Goal: Book appointment/travel/reservation

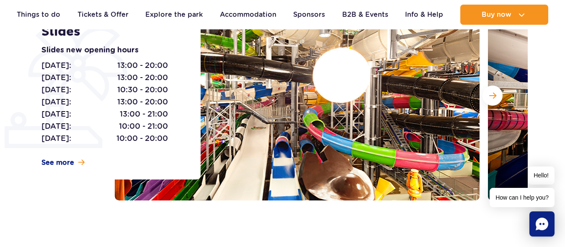
scroll to position [165, 0]
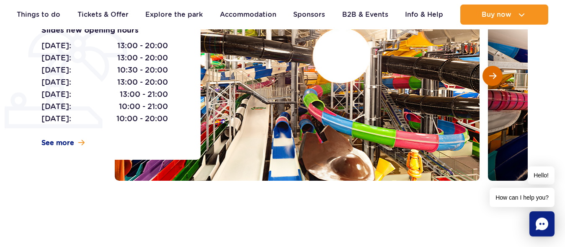
click at [490, 75] on span "Next slide" at bounding box center [492, 76] width 7 height 8
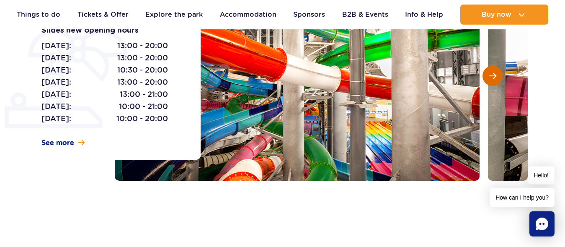
click at [490, 75] on span "Next slide" at bounding box center [492, 76] width 7 height 8
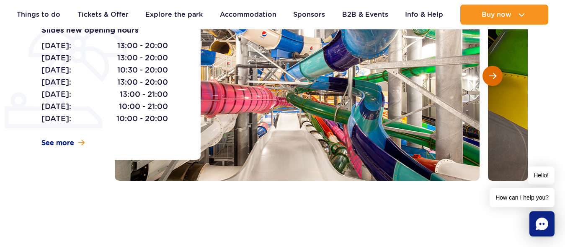
click at [490, 75] on span "Next slide" at bounding box center [492, 76] width 7 height 8
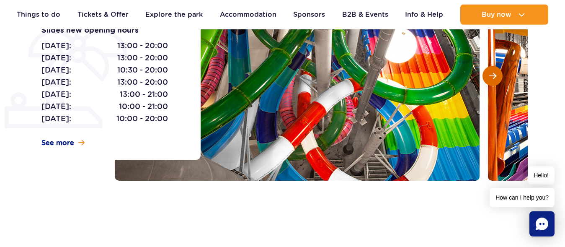
click at [490, 75] on span "Next slide" at bounding box center [492, 76] width 7 height 8
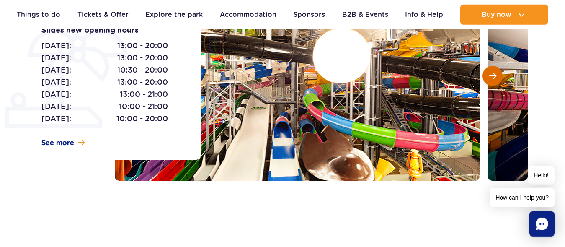
click at [490, 75] on span "Next slide" at bounding box center [492, 76] width 7 height 8
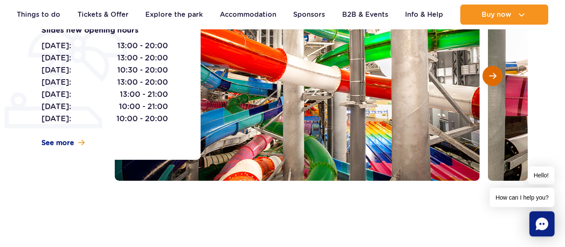
click at [490, 75] on span "Next slide" at bounding box center [492, 76] width 7 height 8
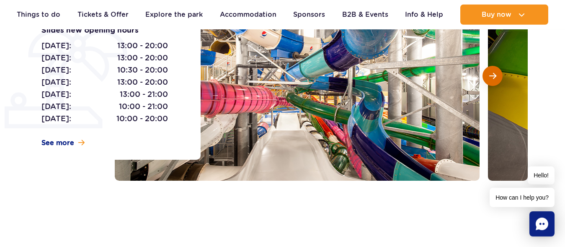
click at [490, 75] on span "Next slide" at bounding box center [492, 76] width 7 height 8
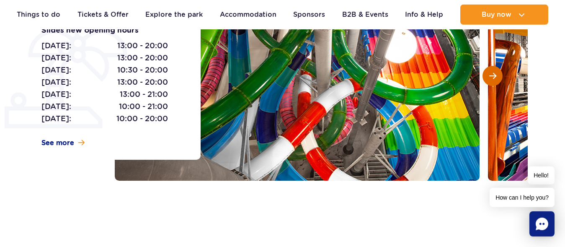
click at [490, 75] on span "Next slide" at bounding box center [492, 76] width 7 height 8
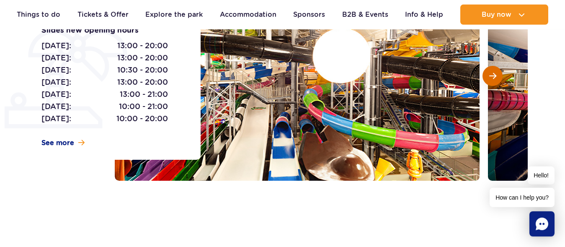
click at [490, 75] on span "Next slide" at bounding box center [492, 76] width 7 height 8
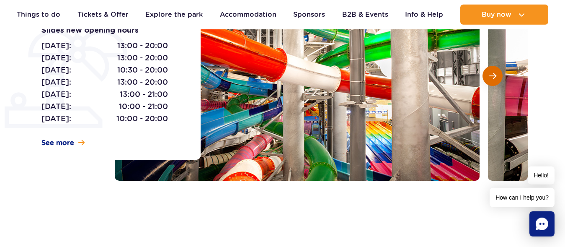
click at [490, 75] on span "Next slide" at bounding box center [492, 76] width 7 height 8
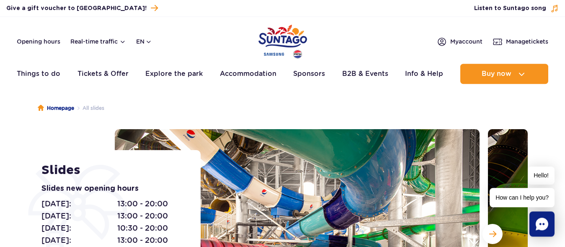
scroll to position [0, 0]
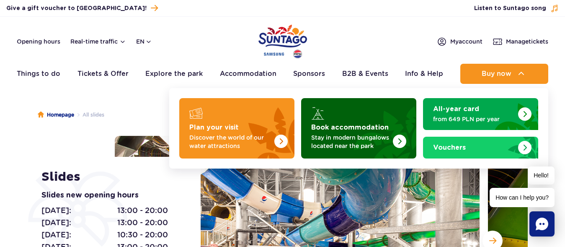
click at [355, 132] on img "Book accommodation" at bounding box center [380, 125] width 74 height 65
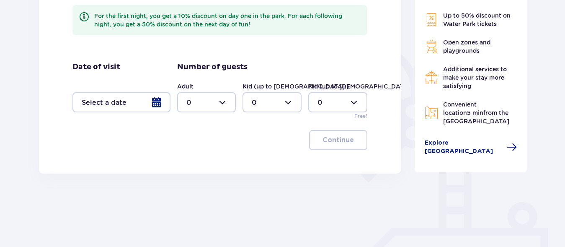
scroll to position [173, 0]
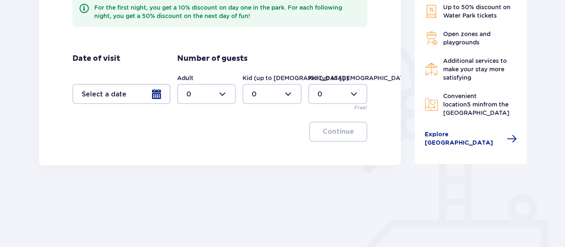
click at [158, 94] on div at bounding box center [121, 94] width 98 height 20
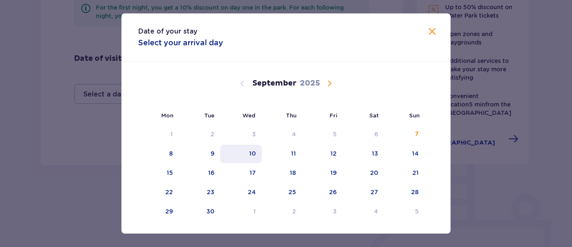
click at [250, 154] on div "10" at bounding box center [252, 153] width 7 height 8
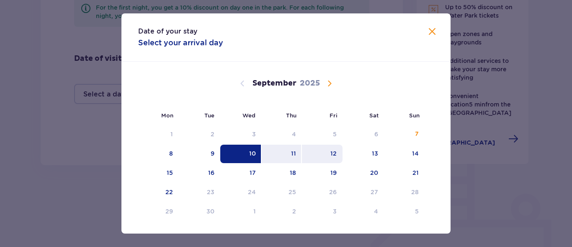
click at [329, 149] on div "12" at bounding box center [322, 154] width 41 height 18
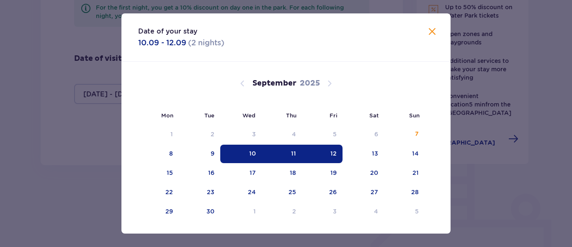
type input "10.09.25 - 12.09.25"
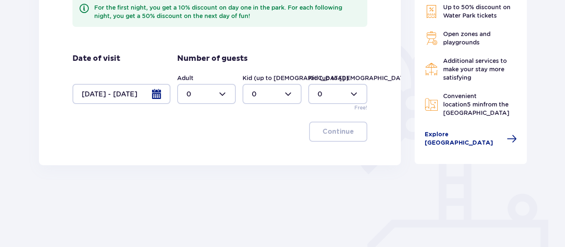
click at [224, 95] on div at bounding box center [206, 94] width 59 height 20
click at [187, 134] on p "1" at bounding box center [187, 136] width 3 height 9
type input "1"
click at [286, 98] on div at bounding box center [272, 94] width 59 height 20
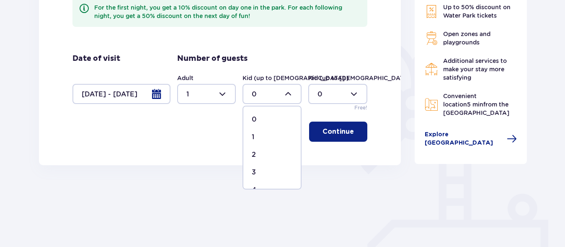
click at [255, 135] on div "1" at bounding box center [272, 136] width 41 height 9
type input "1"
click at [333, 134] on p "Continue" at bounding box center [338, 131] width 31 height 9
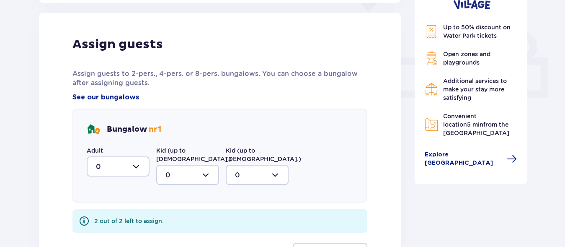
scroll to position [338, 0]
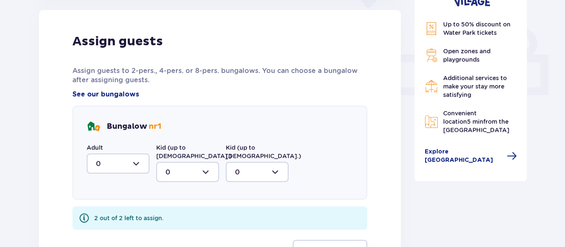
click at [134, 166] on div at bounding box center [118, 163] width 63 height 20
click at [98, 206] on div "1" at bounding box center [118, 206] width 44 height 9
type input "1"
click at [205, 166] on div at bounding box center [187, 172] width 63 height 20
click at [169, 210] on div "1" at bounding box center [187, 214] width 44 height 9
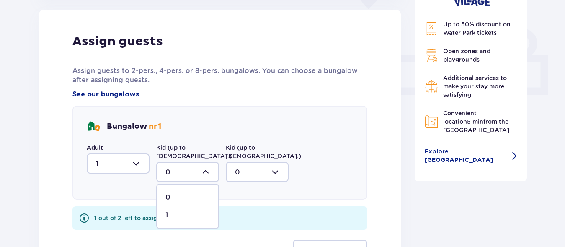
type input "1"
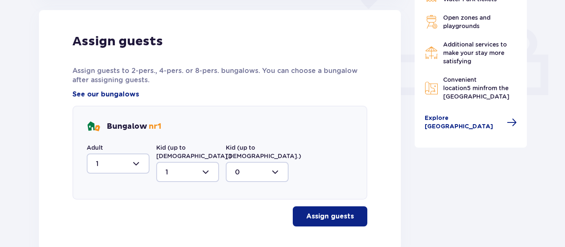
click at [332, 212] on p "Assign guests" at bounding box center [330, 216] width 48 height 9
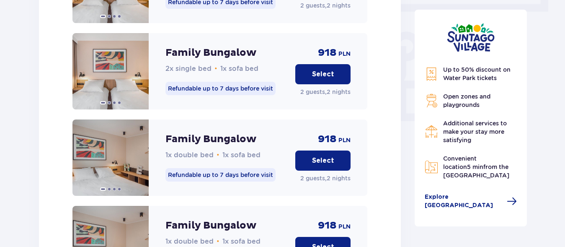
scroll to position [768, 0]
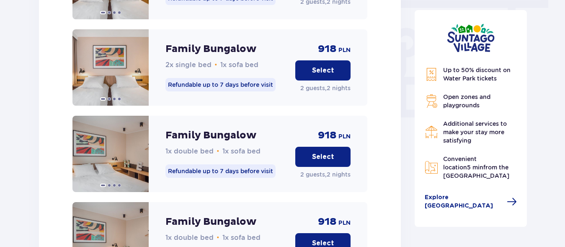
click at [327, 152] on p "Select" at bounding box center [323, 156] width 22 height 9
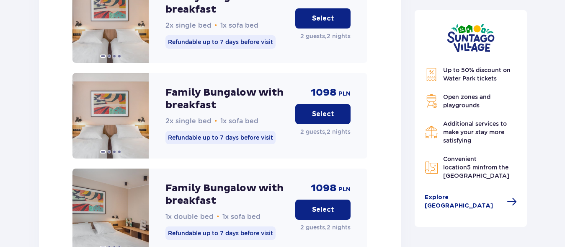
scroll to position [1107, 0]
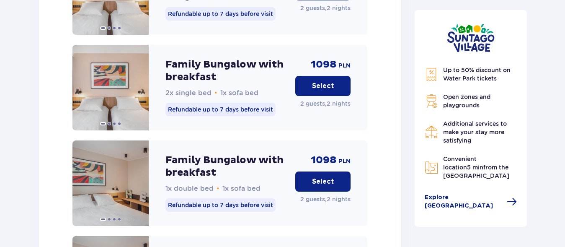
click at [319, 177] on p "Select" at bounding box center [323, 181] width 22 height 9
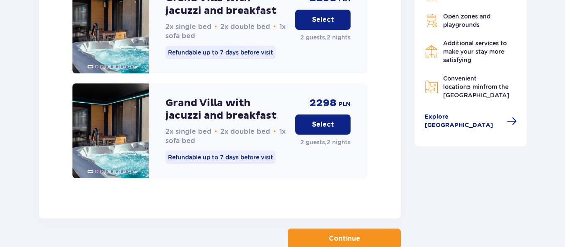
scroll to position [1715, 0]
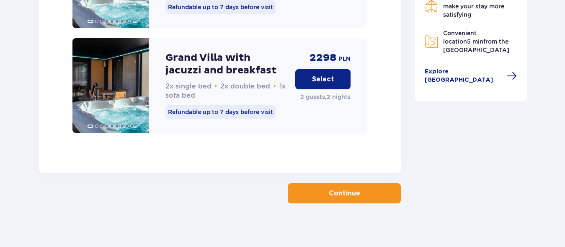
click at [336, 189] on p "Continue" at bounding box center [344, 193] width 31 height 9
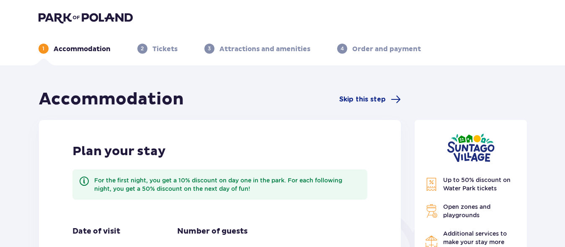
type input "0"
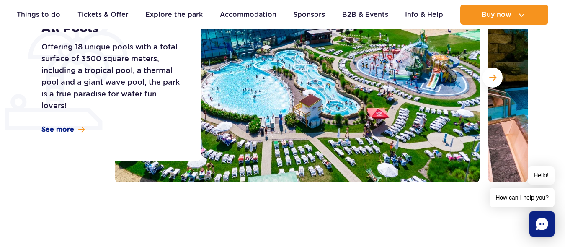
scroll to position [114, 0]
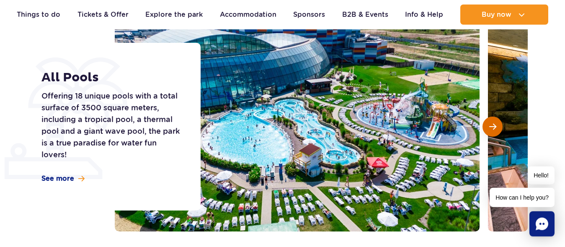
click at [487, 126] on button "Next slide" at bounding box center [493, 126] width 20 height 20
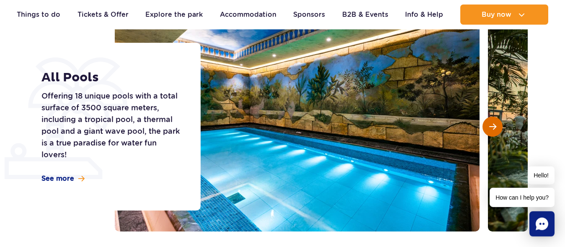
click at [495, 125] on span "Next slide" at bounding box center [492, 127] width 7 height 8
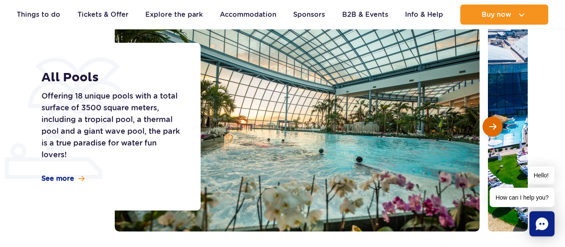
click at [495, 125] on span "Next slide" at bounding box center [492, 127] width 7 height 8
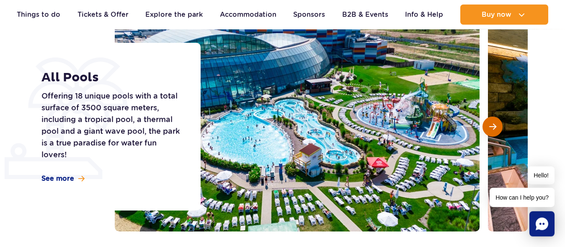
click at [495, 125] on span "Next slide" at bounding box center [492, 127] width 7 height 8
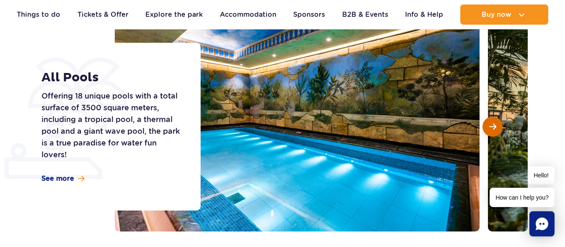
click at [495, 125] on span "Next slide" at bounding box center [492, 127] width 7 height 8
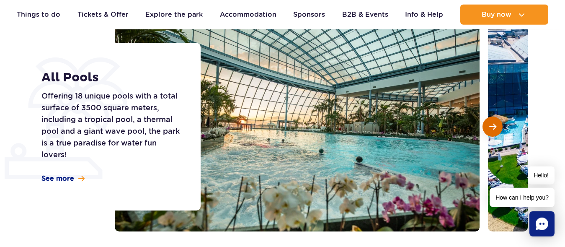
click at [495, 125] on span "Next slide" at bounding box center [492, 127] width 7 height 8
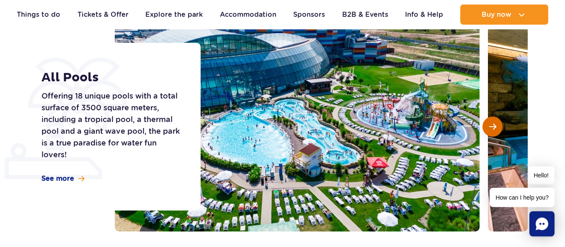
click at [495, 125] on span "Next slide" at bounding box center [492, 127] width 7 height 8
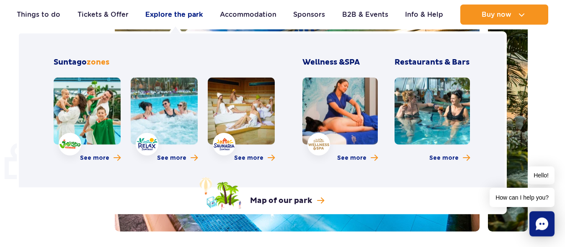
click at [177, 12] on link "Explore the park" at bounding box center [173, 15] width 57 height 20
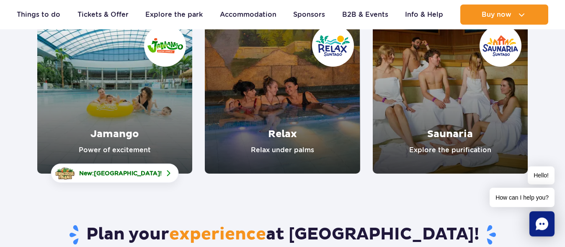
scroll to position [162, 0]
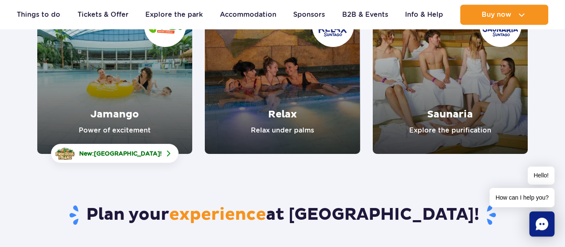
click at [125, 109] on link "Jamango" at bounding box center [114, 76] width 155 height 155
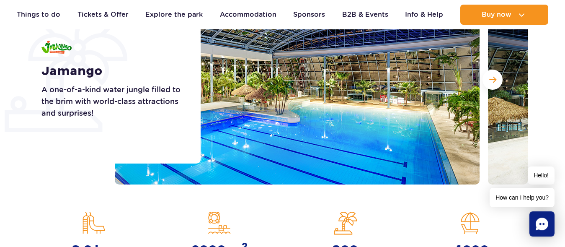
scroll to position [146, 0]
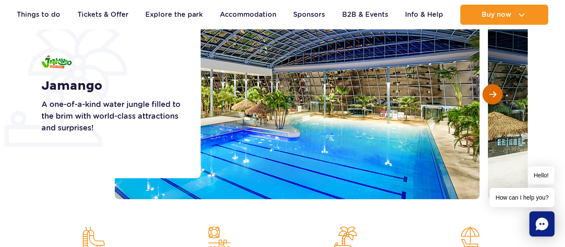
click at [496, 97] on span "Next slide" at bounding box center [492, 94] width 7 height 8
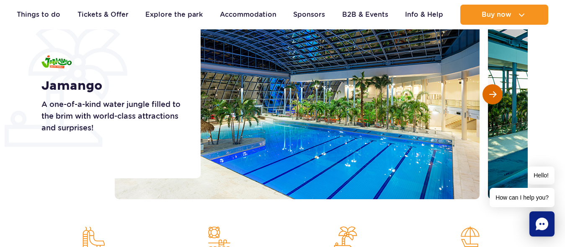
click at [496, 97] on span "Next slide" at bounding box center [492, 94] width 7 height 8
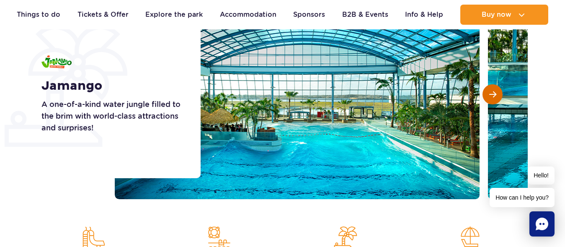
click at [496, 97] on span "Next slide" at bounding box center [492, 94] width 7 height 8
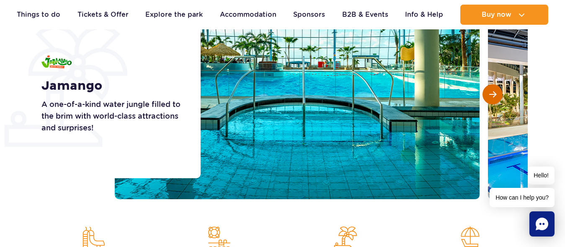
click at [496, 97] on span "Next slide" at bounding box center [492, 94] width 7 height 8
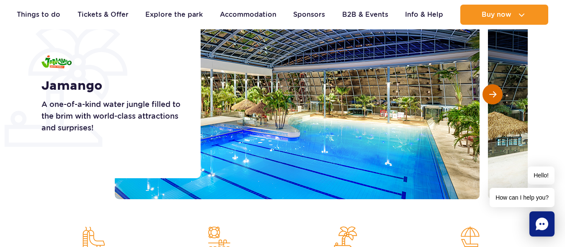
click at [496, 97] on span "Next slide" at bounding box center [492, 94] width 7 height 8
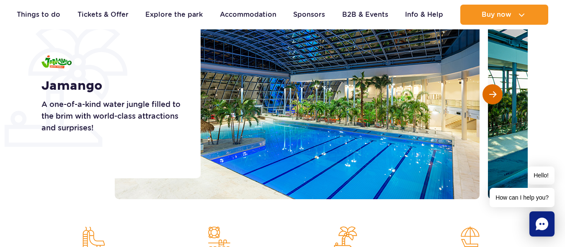
click at [496, 97] on span "Next slide" at bounding box center [492, 94] width 7 height 8
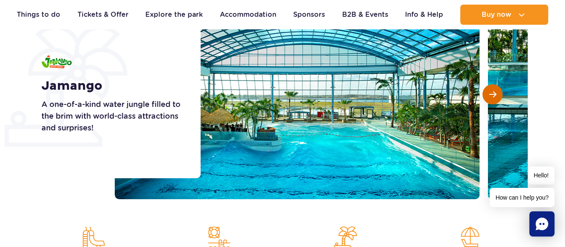
click at [496, 97] on span "Next slide" at bounding box center [492, 94] width 7 height 8
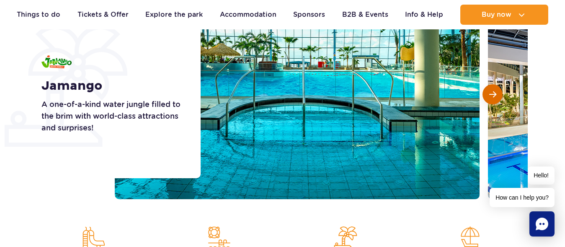
click at [496, 97] on span "Next slide" at bounding box center [492, 94] width 7 height 8
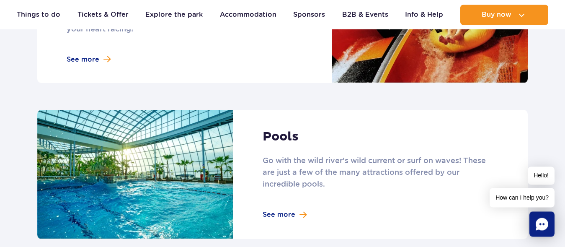
scroll to position [731, 0]
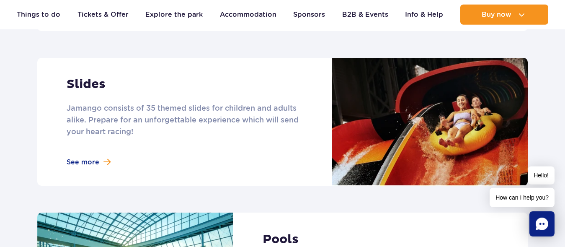
click at [83, 152] on link at bounding box center [282, 122] width 491 height 128
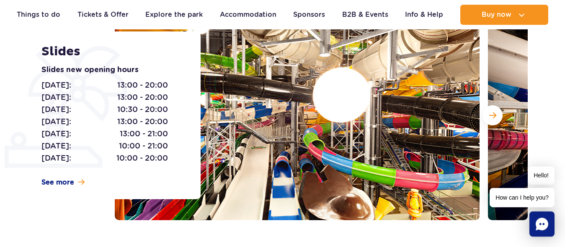
scroll to position [171, 0]
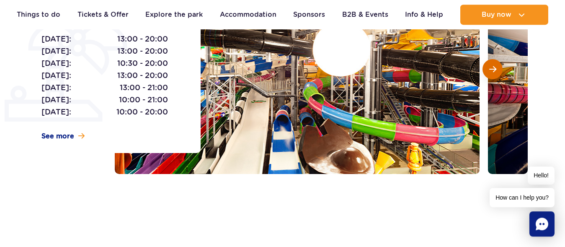
click at [490, 70] on span "Next slide" at bounding box center [492, 69] width 7 height 8
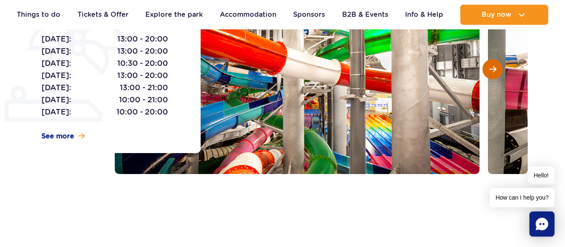
click at [490, 70] on span "Next slide" at bounding box center [492, 69] width 7 height 8
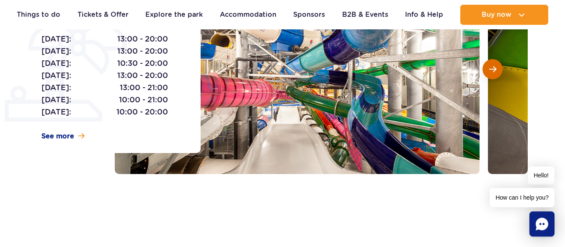
click at [490, 70] on span "Next slide" at bounding box center [492, 69] width 7 height 8
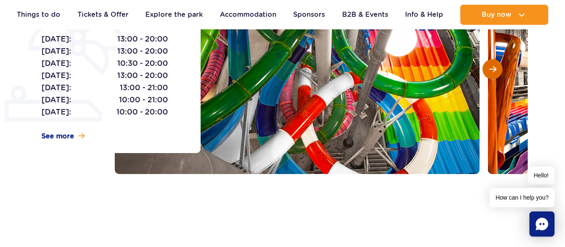
click at [490, 70] on span "Next slide" at bounding box center [492, 69] width 7 height 8
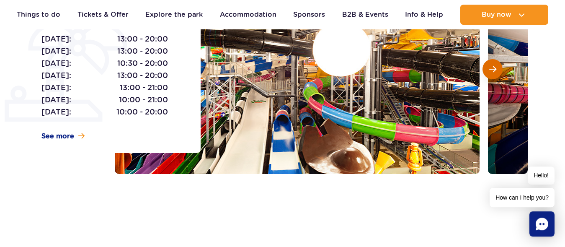
click at [496, 65] on span "Next slide" at bounding box center [492, 69] width 7 height 8
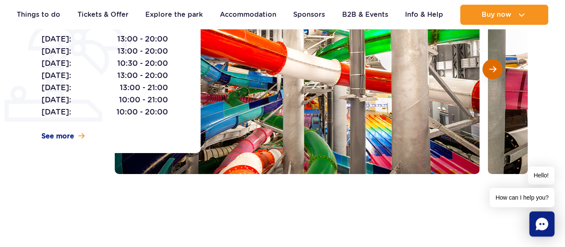
click at [496, 65] on span "Next slide" at bounding box center [492, 69] width 7 height 8
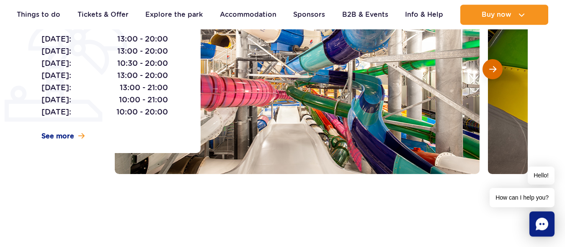
click at [496, 65] on span "Next slide" at bounding box center [492, 69] width 7 height 8
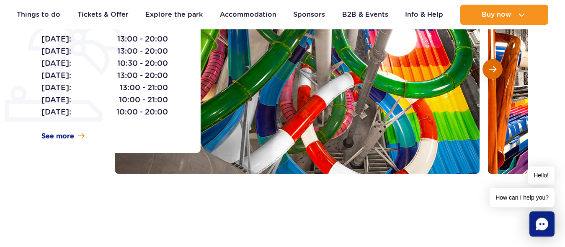
click at [496, 65] on span "Next slide" at bounding box center [492, 69] width 7 height 8
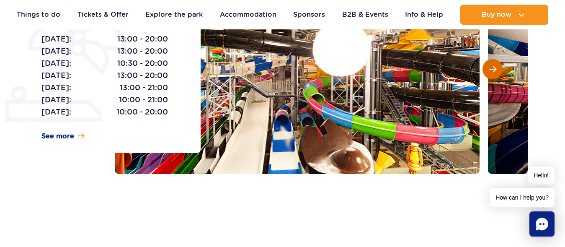
click at [496, 65] on span "Next slide" at bounding box center [492, 69] width 7 height 8
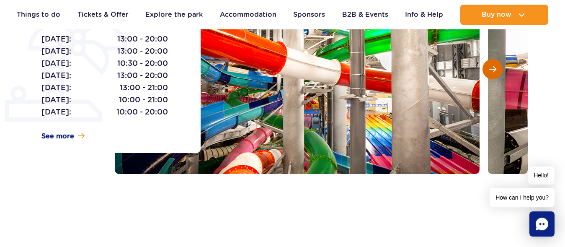
click at [495, 68] on span "Next slide" at bounding box center [492, 69] width 7 height 8
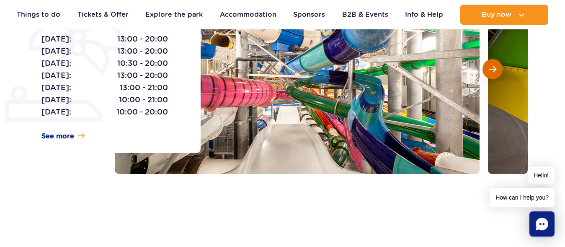
click at [495, 68] on span "Next slide" at bounding box center [492, 69] width 7 height 8
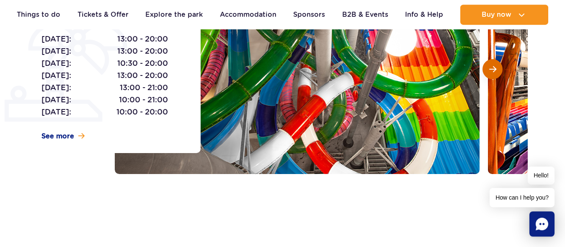
click at [495, 68] on span "Next slide" at bounding box center [492, 69] width 7 height 8
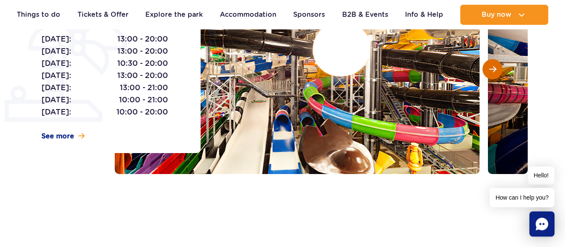
click at [495, 68] on span "Next slide" at bounding box center [492, 69] width 7 height 8
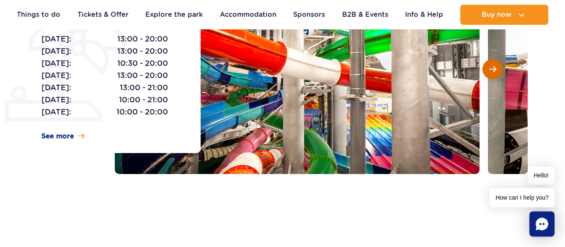
click at [495, 68] on span "Next slide" at bounding box center [492, 69] width 7 height 8
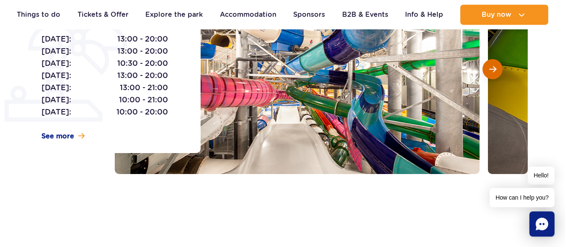
click at [495, 68] on span "Next slide" at bounding box center [492, 69] width 7 height 8
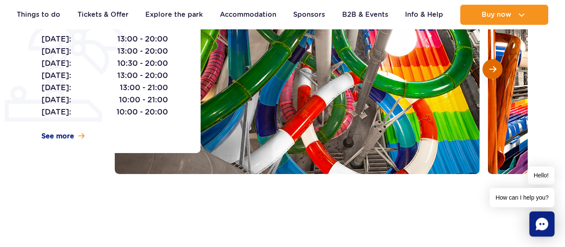
click at [495, 68] on span "Next slide" at bounding box center [492, 69] width 7 height 8
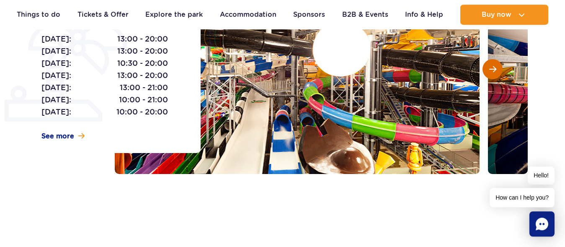
click at [495, 68] on span "Next slide" at bounding box center [492, 69] width 7 height 8
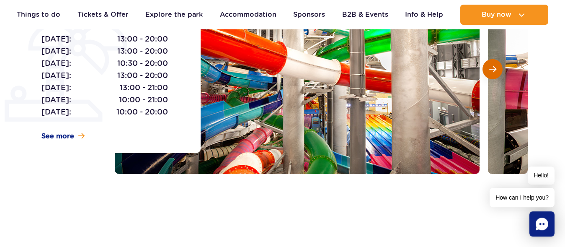
click at [495, 68] on span "Next slide" at bounding box center [492, 69] width 7 height 8
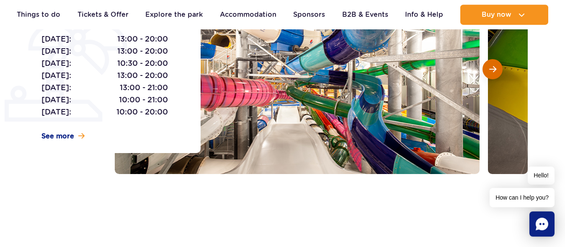
click at [495, 68] on span "Next slide" at bounding box center [492, 69] width 7 height 8
